Goal: Task Accomplishment & Management: Use online tool/utility

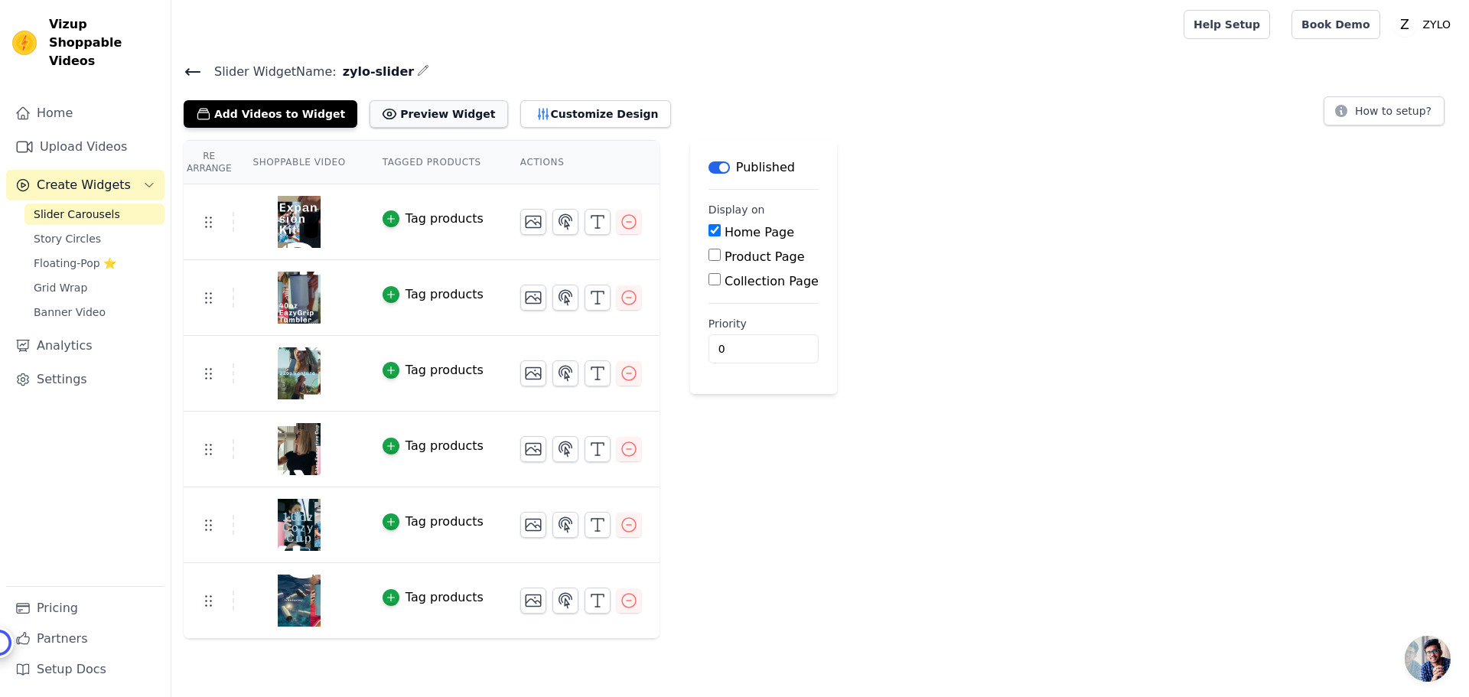
click at [411, 114] on button "Preview Widget" at bounding box center [439, 114] width 138 height 28
click at [556, 112] on button "Customize Design" at bounding box center [595, 114] width 151 height 28
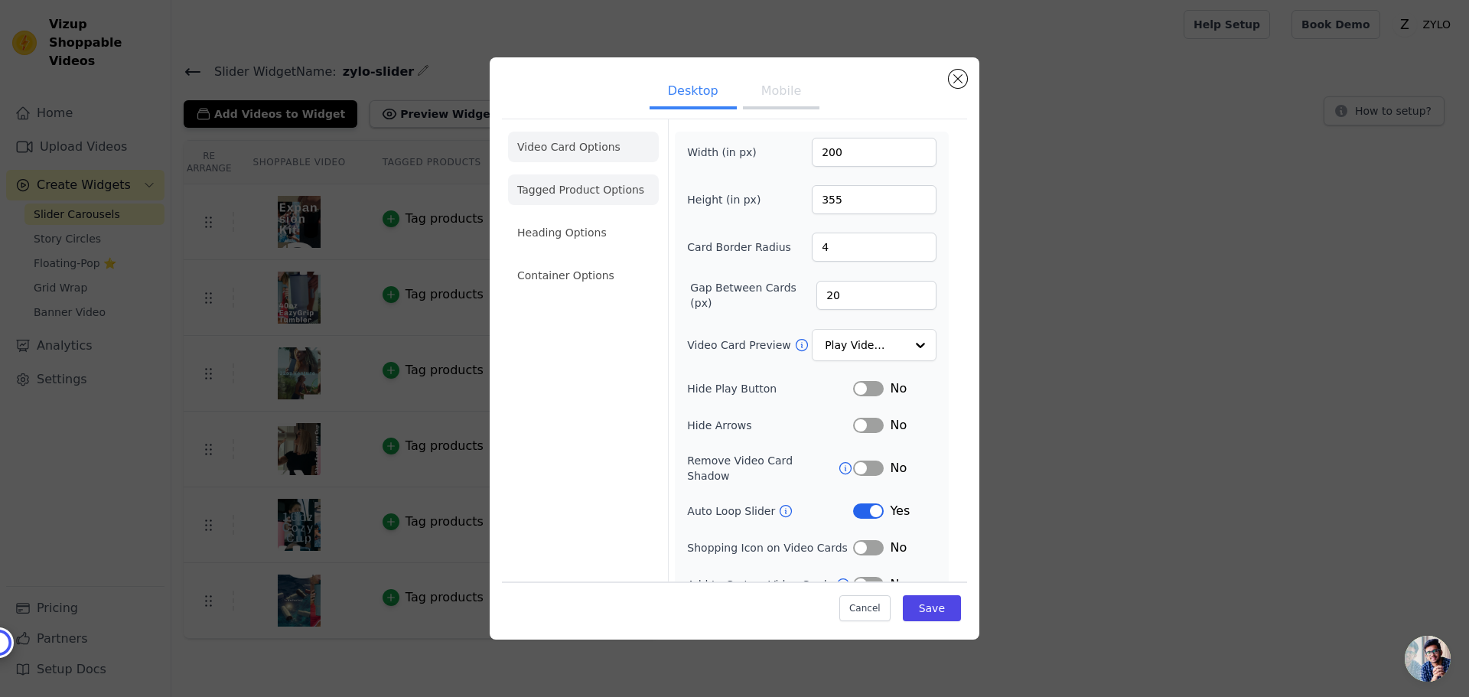
click at [597, 195] on li "Tagged Product Options" at bounding box center [583, 189] width 151 height 31
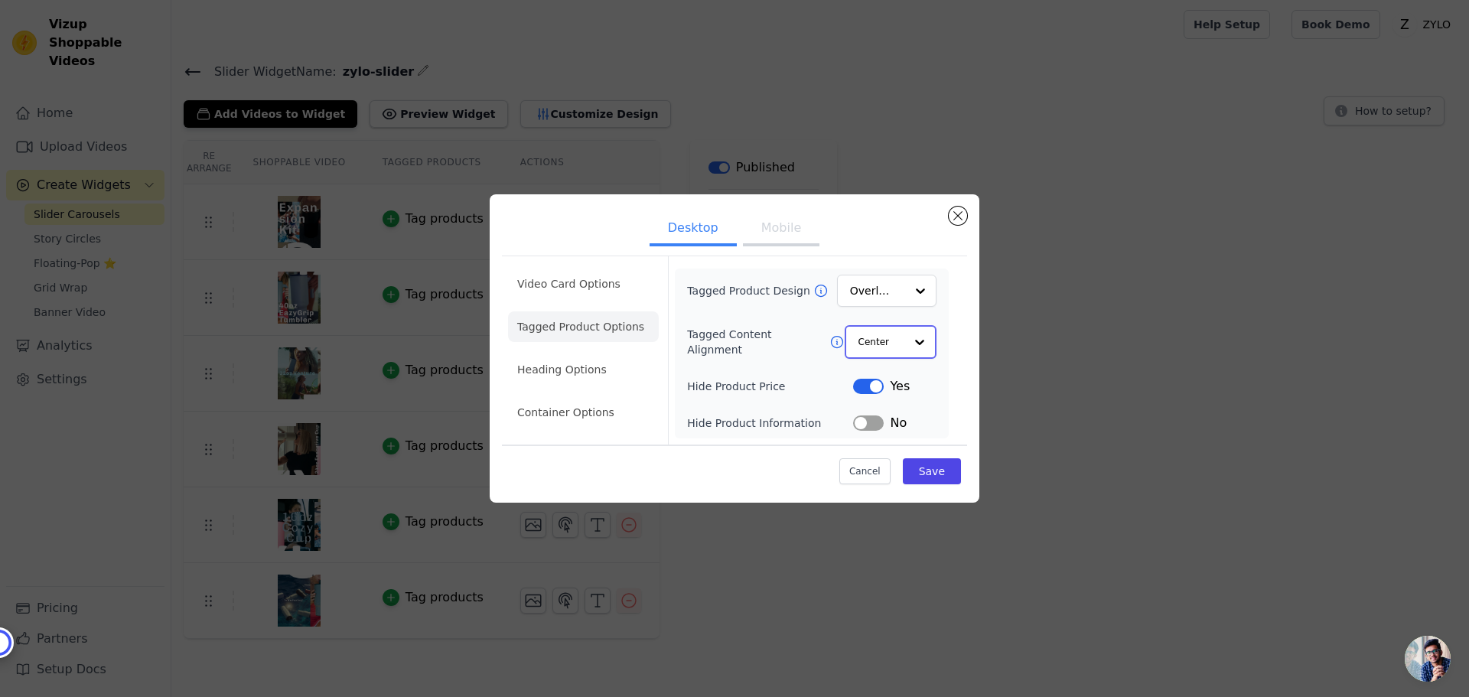
click at [872, 342] on input "Tagged Content Alignment" at bounding box center [882, 342] width 46 height 31
click at [580, 372] on li "Heading Options" at bounding box center [583, 370] width 151 height 31
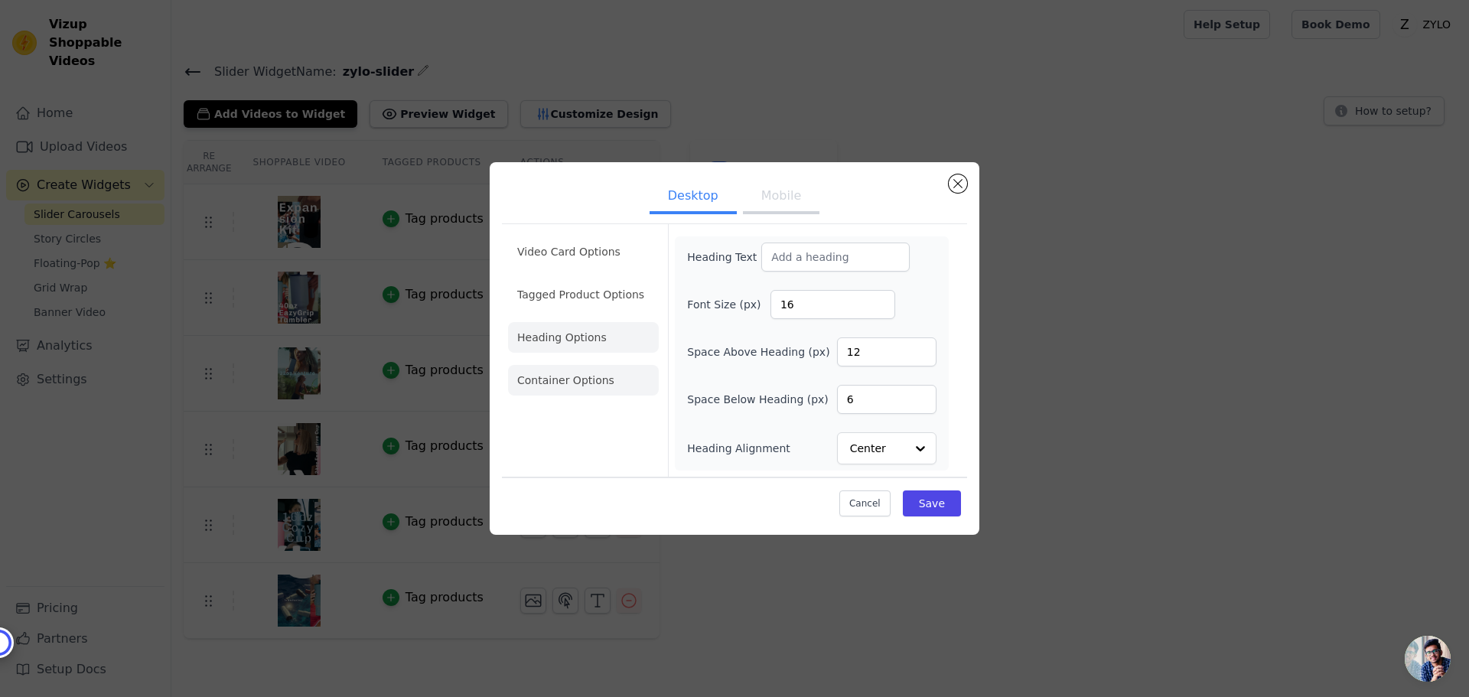
click at [584, 386] on li "Container Options" at bounding box center [583, 380] width 151 height 31
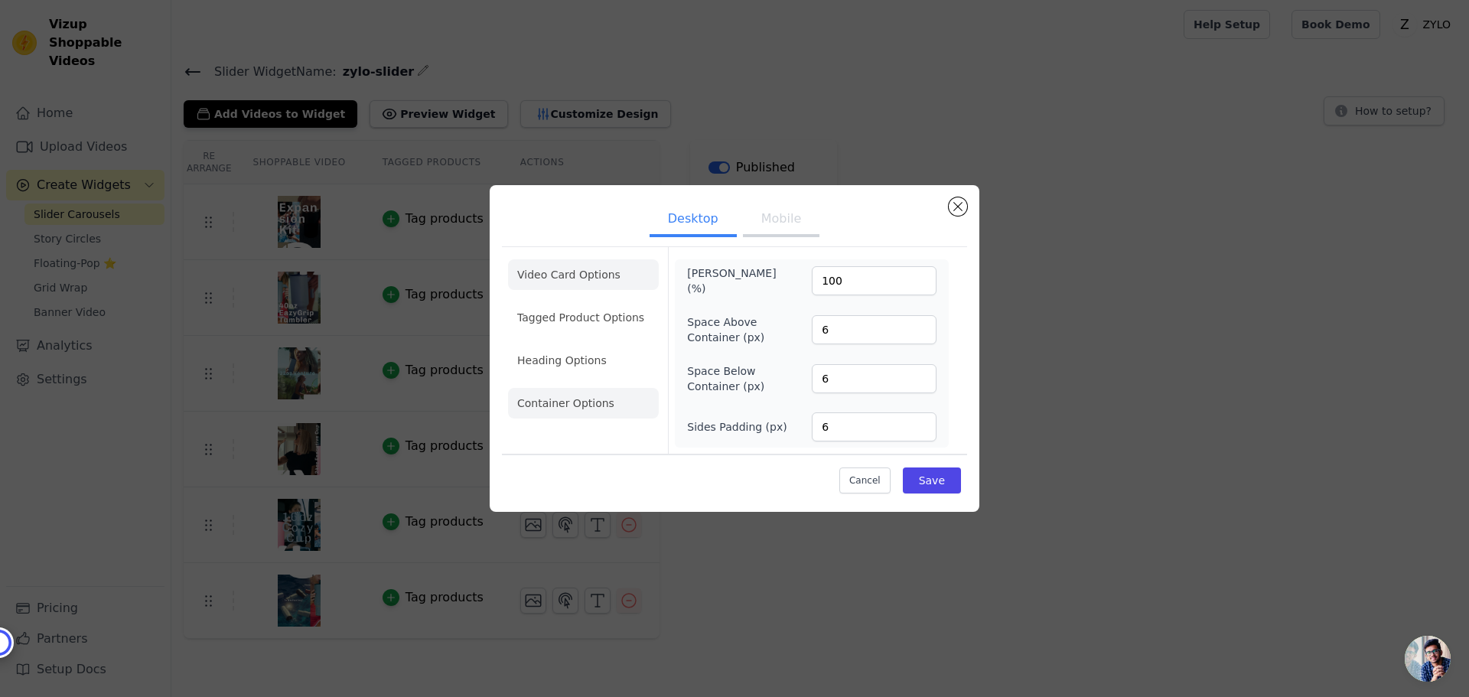
click at [594, 275] on li "Video Card Options" at bounding box center [583, 274] width 151 height 31
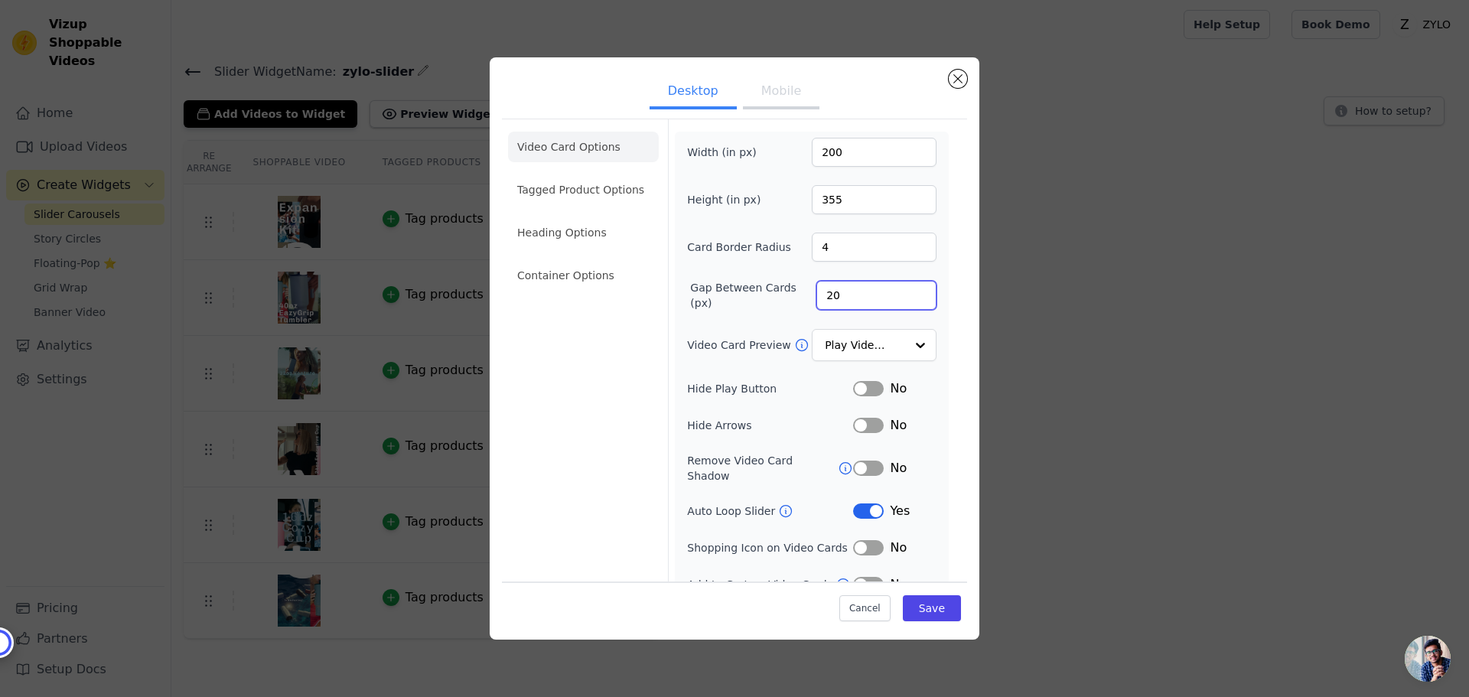
click at [835, 289] on input "20" at bounding box center [876, 295] width 120 height 29
type input "2"
type input "80"
click at [937, 605] on button "Save" at bounding box center [932, 608] width 58 height 26
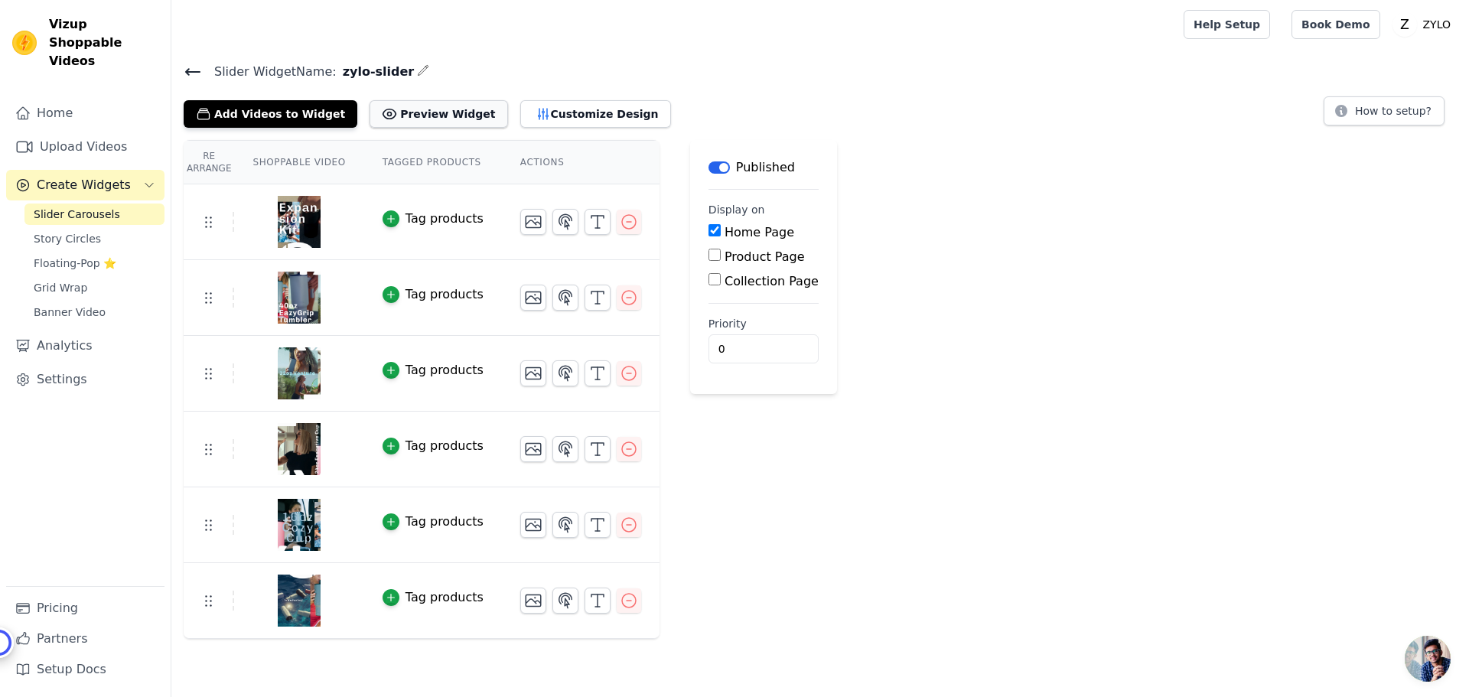
click at [414, 112] on button "Preview Widget" at bounding box center [439, 114] width 138 height 28
